Goal: Use online tool/utility: Utilize a website feature to perform a specific function

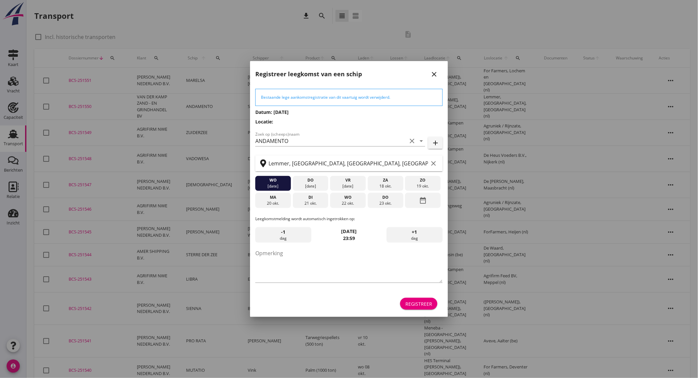
click at [14, 108] on div at bounding box center [349, 189] width 698 height 378
click at [13, 111] on div at bounding box center [349, 189] width 698 height 378
click at [423, 303] on div "Registreer" at bounding box center [418, 303] width 27 height 7
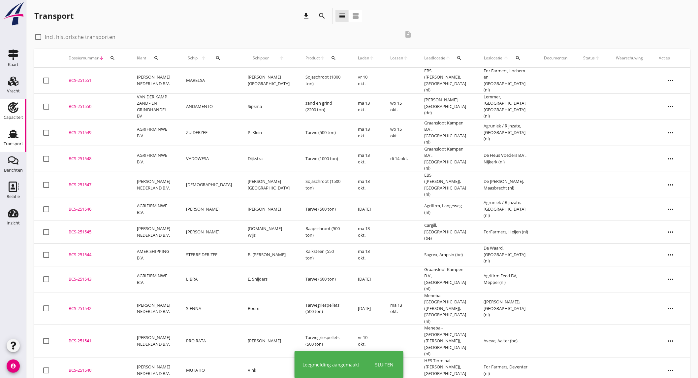
click at [14, 106] on use at bounding box center [13, 107] width 11 height 11
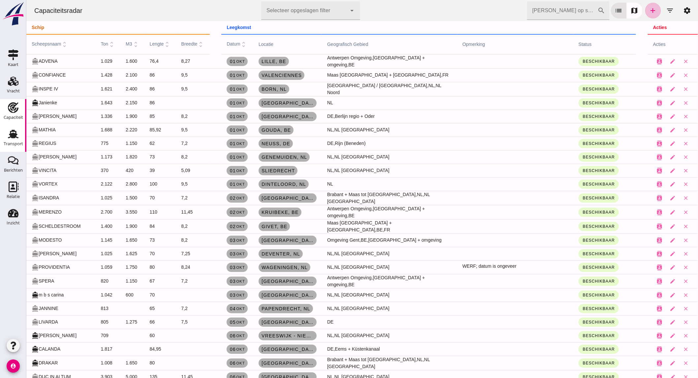
click at [18, 138] on icon "Transport" at bounding box center [13, 134] width 11 height 11
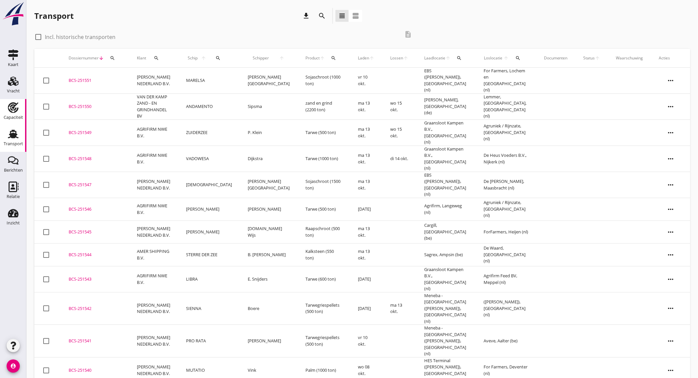
click at [12, 109] on icon "Capaciteit" at bounding box center [13, 107] width 11 height 11
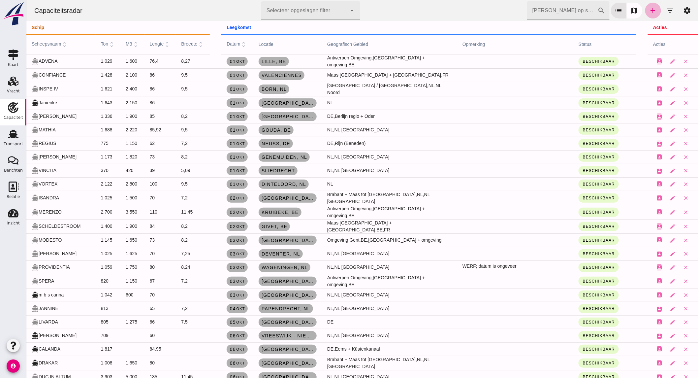
drag, startPoint x: 663, startPoint y: 7, endPoint x: 649, endPoint y: 9, distance: 14.2
click at [666, 7] on icon "filter_list" at bounding box center [670, 11] width 8 height 8
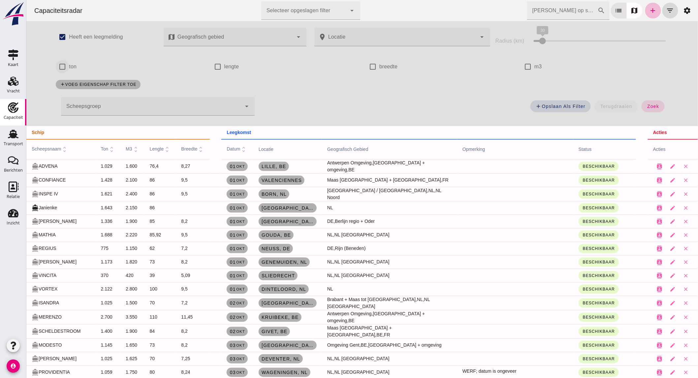
click at [58, 68] on input "ton" at bounding box center [61, 66] width 13 height 13
checkbox input "true"
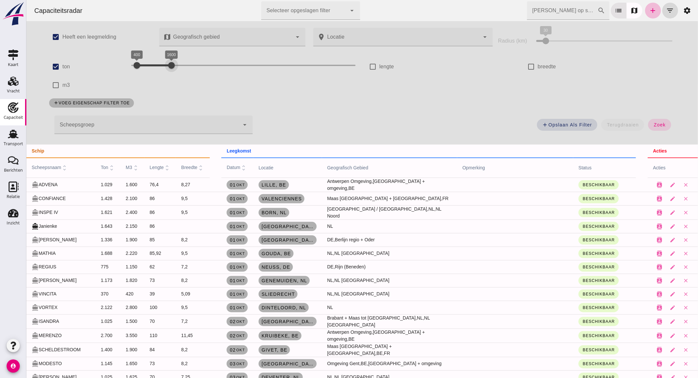
drag, startPoint x: 304, startPoint y: 63, endPoint x: 165, endPoint y: 67, distance: 138.9
click at [165, 67] on div at bounding box center [171, 65] width 13 height 13
drag, startPoint x: 142, startPoint y: 67, endPoint x: 151, endPoint y: 67, distance: 8.3
click at [151, 67] on div "1000 1600 1000 1600" at bounding box center [243, 65] width 224 height 11
click at [658, 127] on span "zoek" at bounding box center [659, 124] width 12 height 5
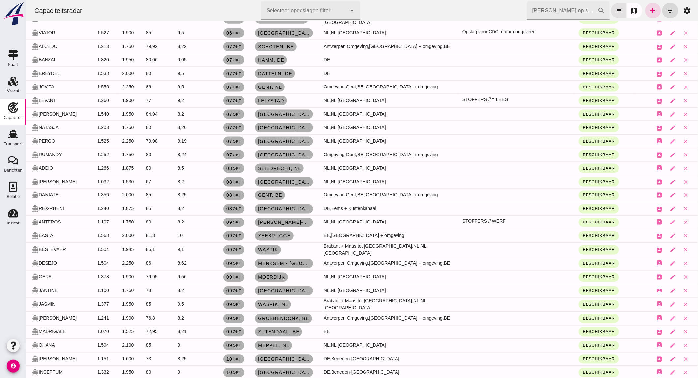
scroll to position [366, 0]
